Goal: Task Accomplishment & Management: Use online tool/utility

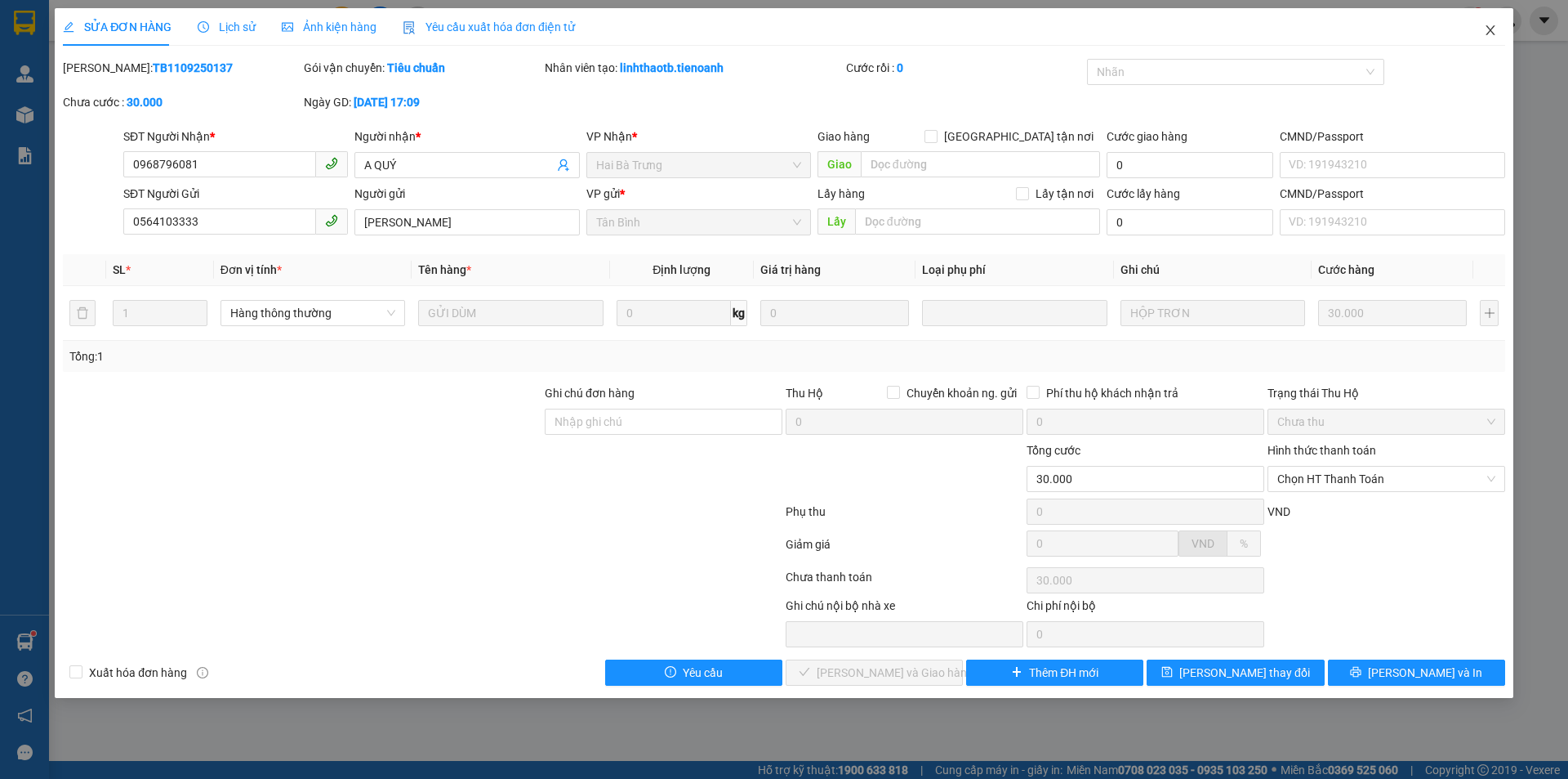
click at [1491, 37] on icon "close" at bounding box center [1490, 30] width 13 height 13
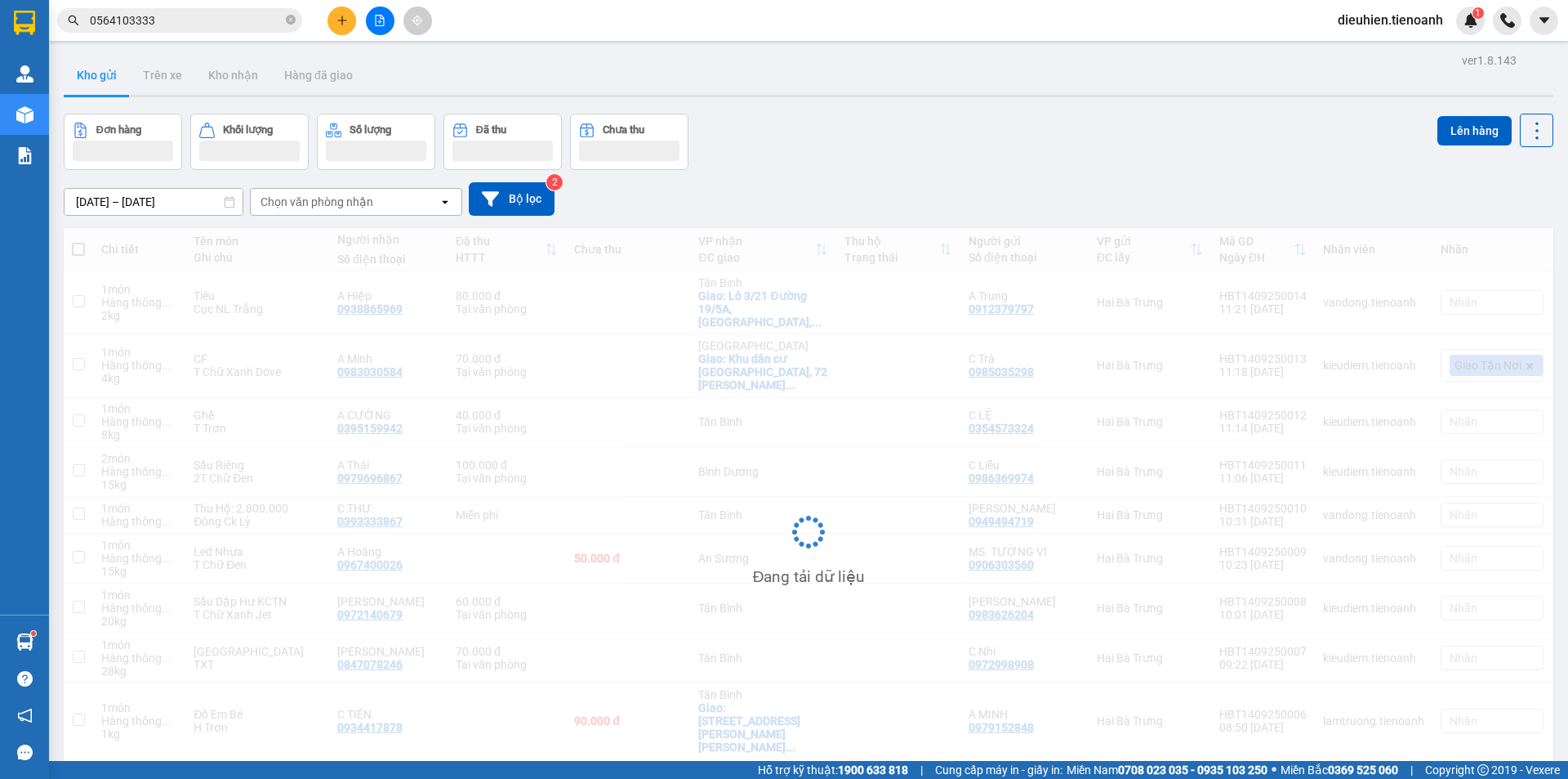
click at [221, 25] on input "0564103333" at bounding box center [186, 21] width 192 height 18
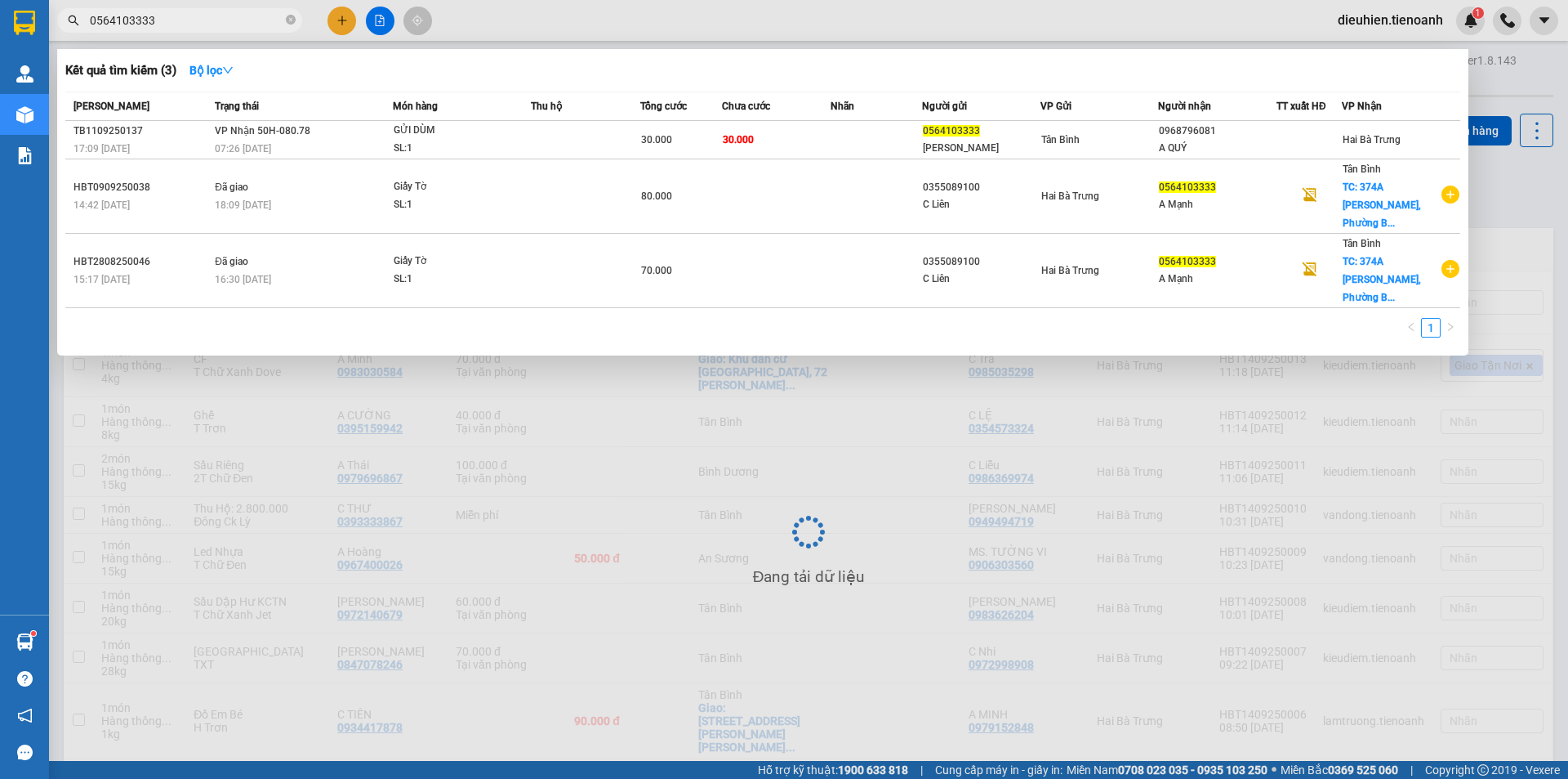
click at [221, 25] on input "0564103333" at bounding box center [186, 21] width 192 height 18
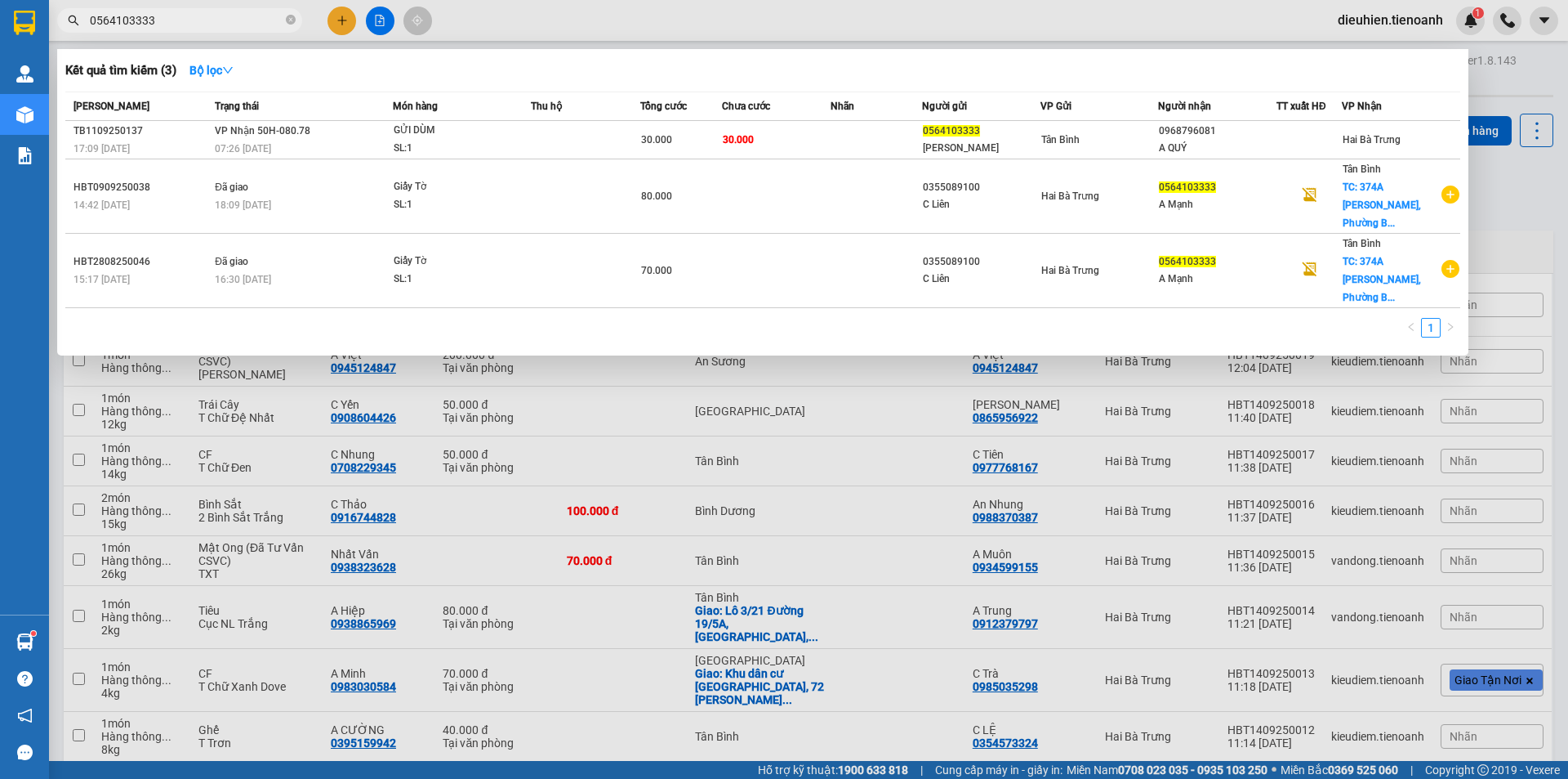
paste input "972847061"
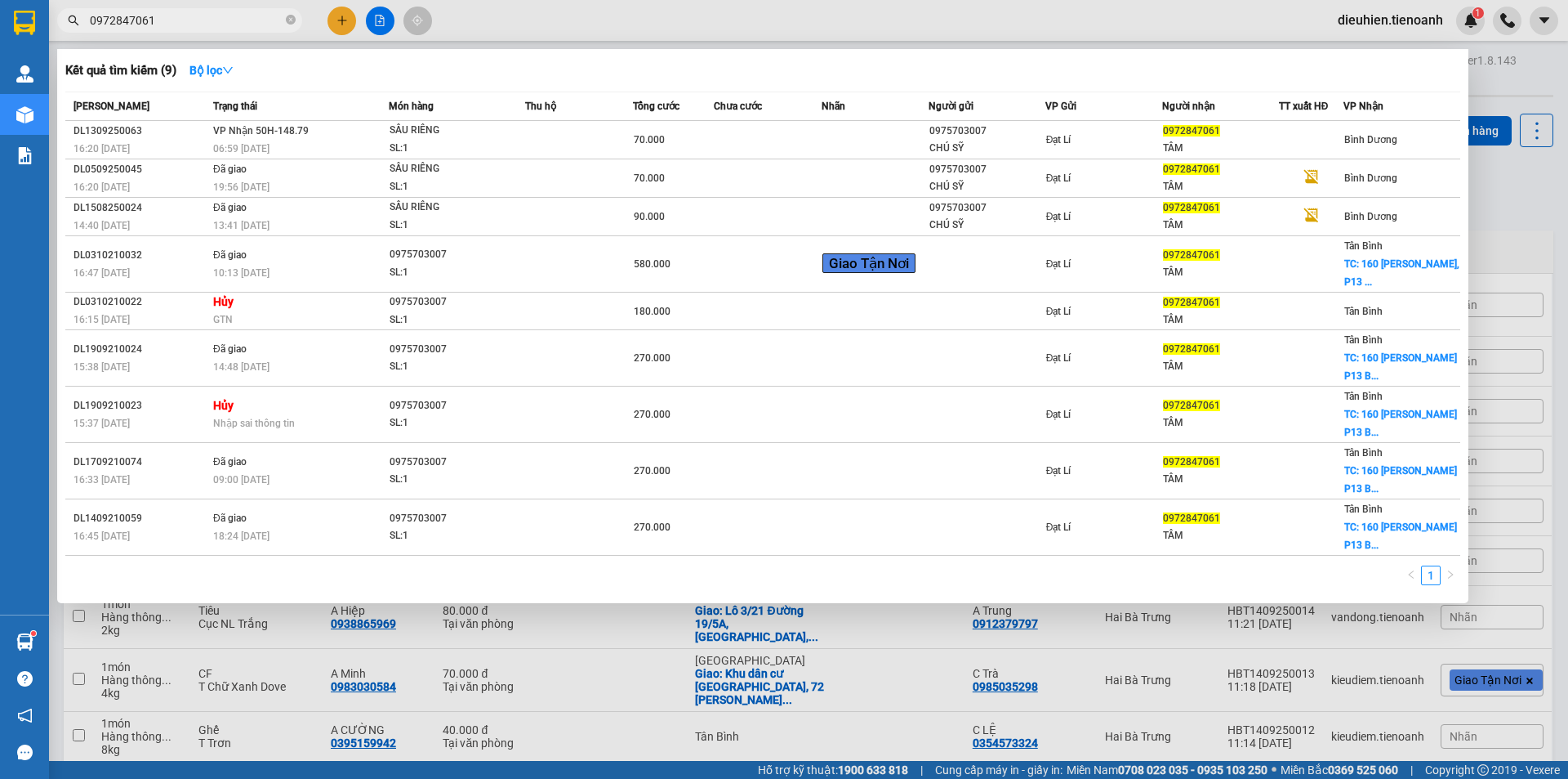
click at [253, 15] on input "0972847061" at bounding box center [186, 21] width 192 height 18
click at [251, 18] on input "0972847061" at bounding box center [186, 21] width 192 height 18
paste input "03648212"
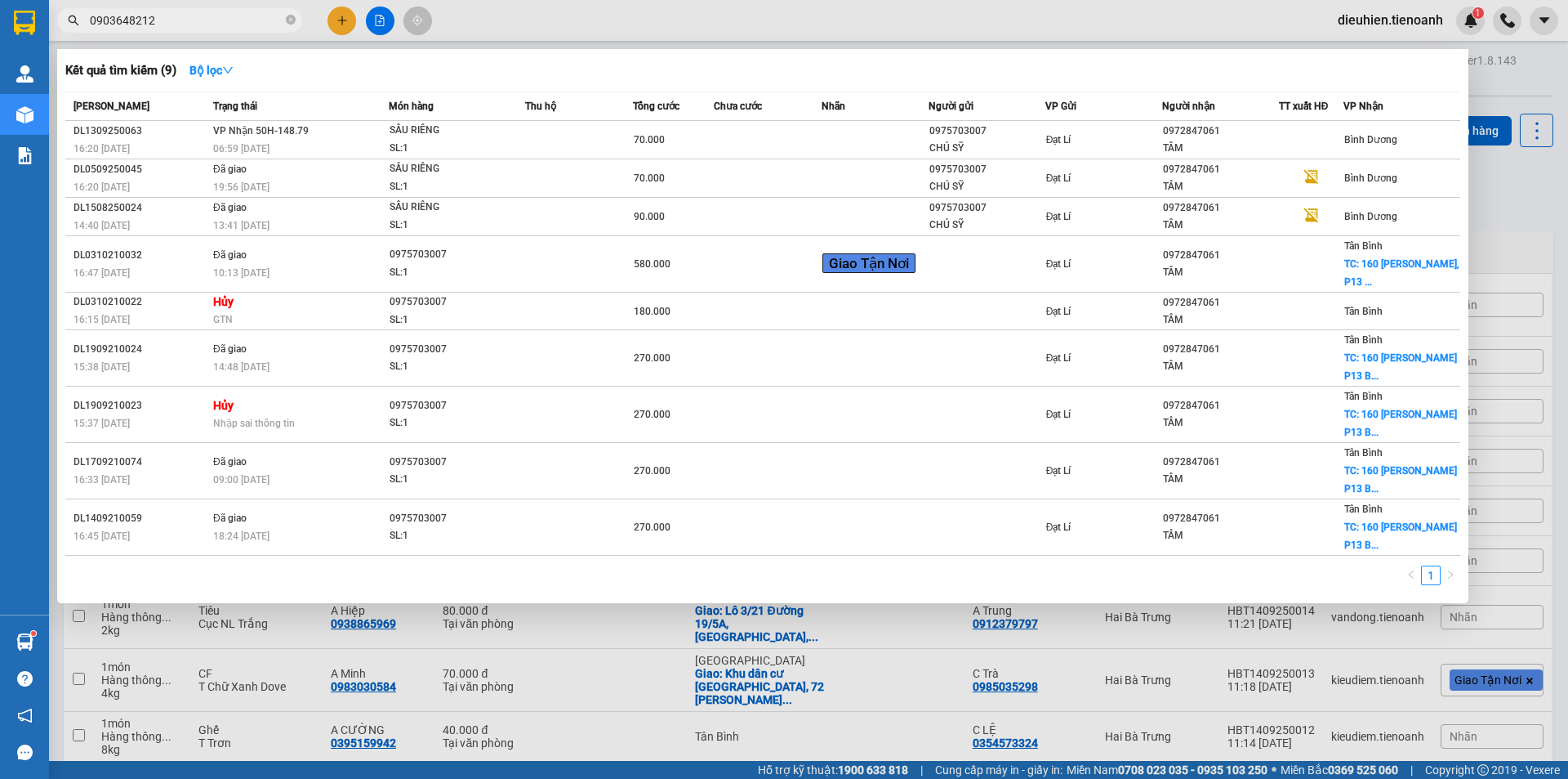
type input "0903648212"
